Goal: Find contact information: Find contact information

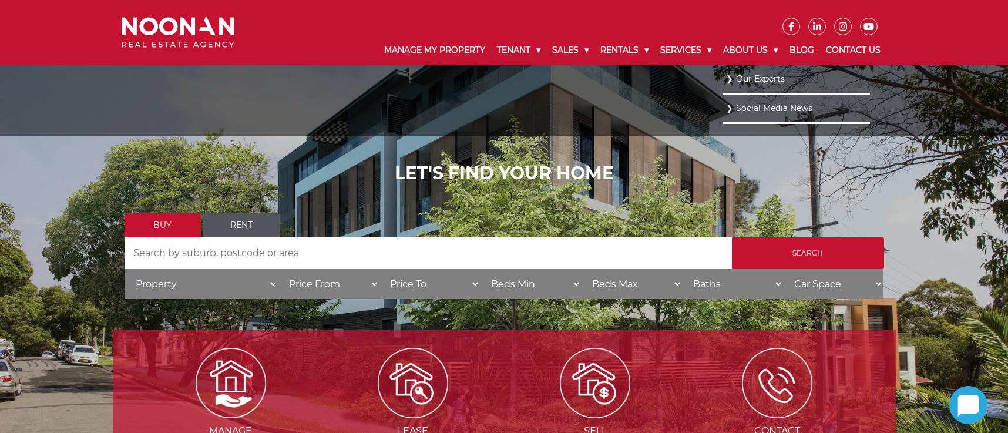
click at [751, 77] on link "Our Experts" at bounding box center [796, 79] width 141 height 16
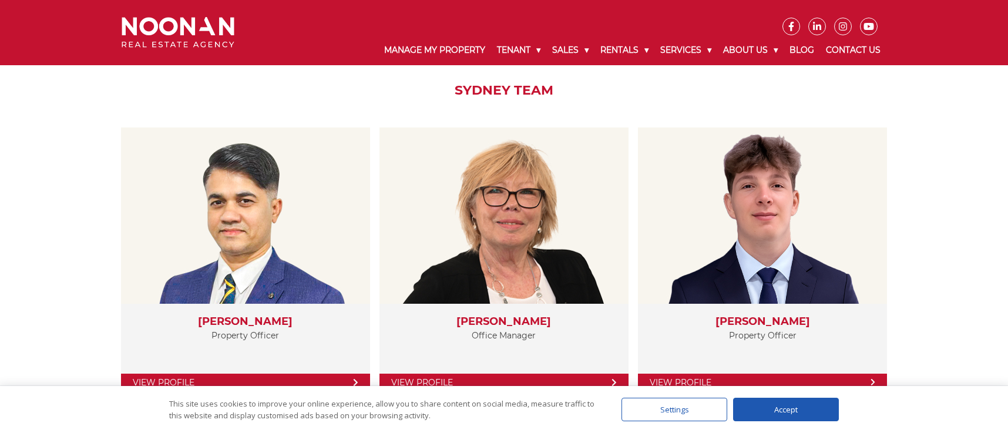
scroll to position [2114, 0]
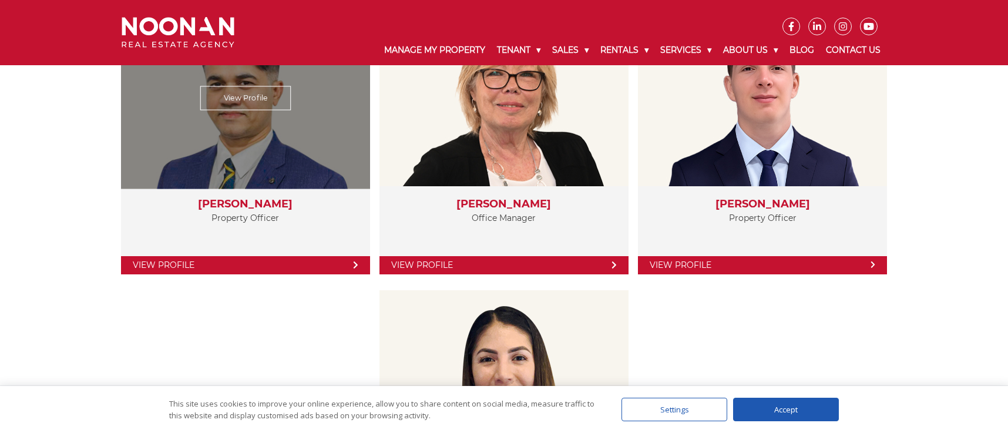
click at [333, 267] on link "View Profile" at bounding box center [245, 265] width 249 height 18
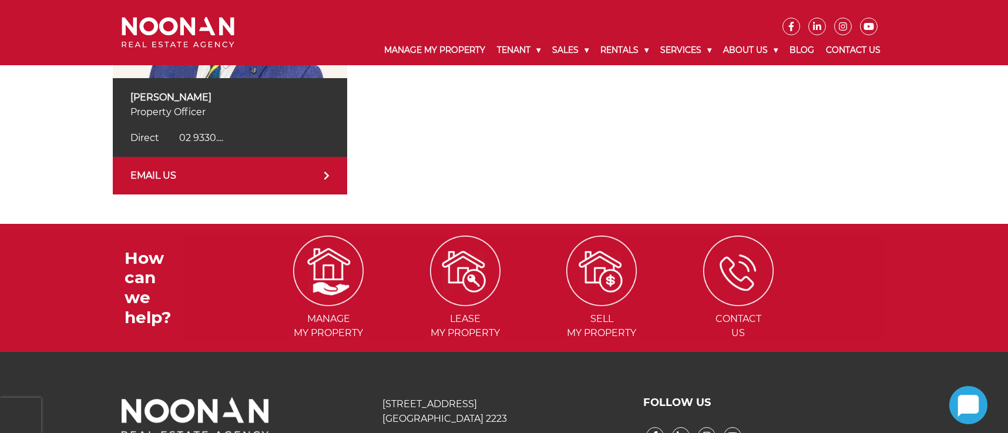
scroll to position [176, 0]
